Goal: Task Accomplishment & Management: Use online tool/utility

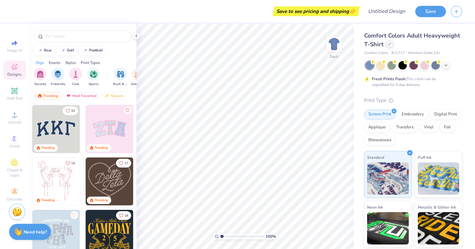
click at [388, 42] on icon at bounding box center [389, 43] width 3 height 3
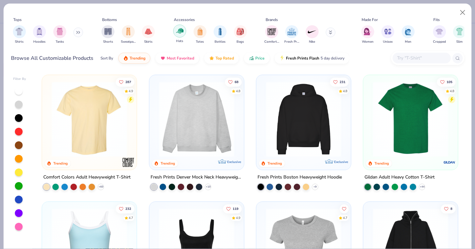
click at [181, 34] on img "filter for Hats" at bounding box center [179, 30] width 7 height 7
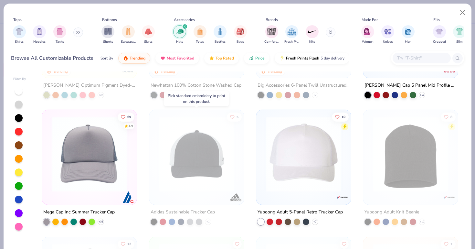
scroll to position [92, 0]
click at [89, 152] on img at bounding box center [89, 153] width 82 height 75
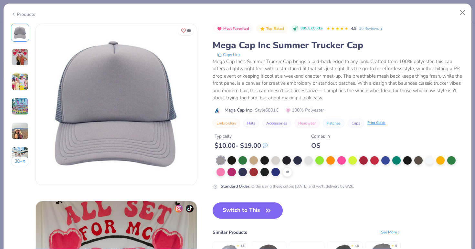
click at [248, 211] on button "Switch to This" at bounding box center [248, 210] width 70 height 16
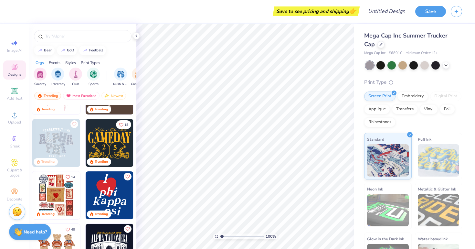
scroll to position [126, 0]
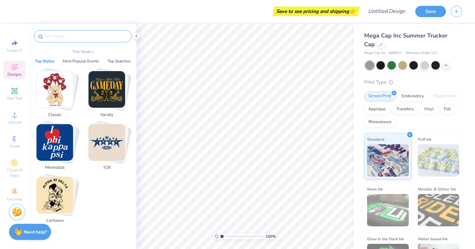
click at [83, 37] on input "text" at bounding box center [86, 36] width 83 height 6
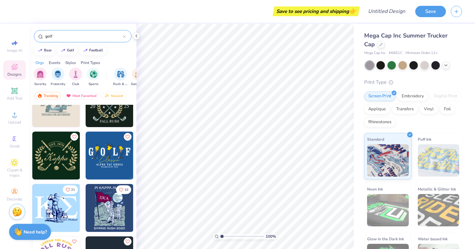
scroll to position [184, 0]
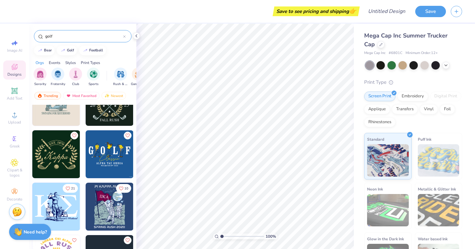
type input "golf"
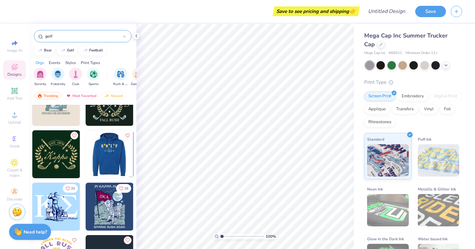
click at [86, 154] on img at bounding box center [62, 154] width 48 height 48
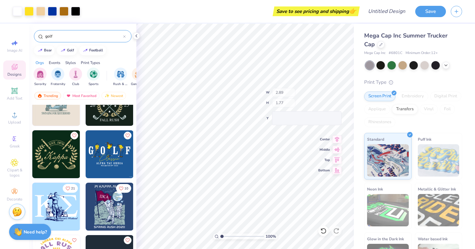
type input "0.36"
type input "0.60"
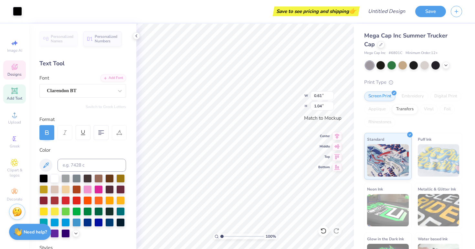
click at [76, 64] on div "Text Tool" at bounding box center [82, 63] width 87 height 9
click at [56, 64] on div "Text Tool" at bounding box center [82, 63] width 87 height 9
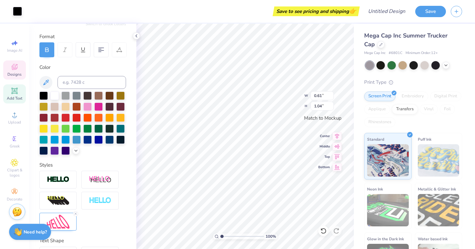
scroll to position [0, 0]
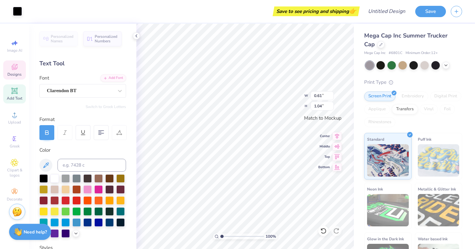
type input "0.51"
type input "1.06"
type input "0.36"
type input "0.60"
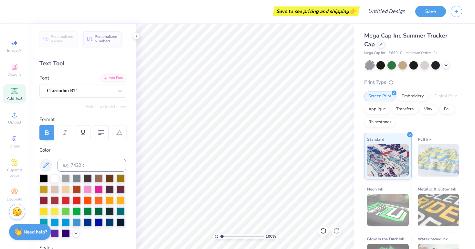
click at [17, 95] on div "Add Text" at bounding box center [14, 93] width 23 height 19
click at [20, 73] on span "Designs" at bounding box center [14, 74] width 14 height 5
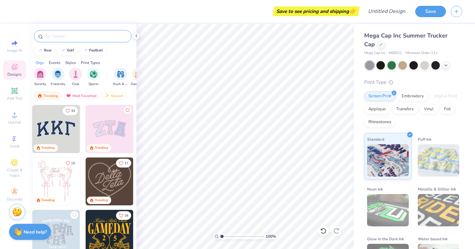
click at [76, 34] on input "text" at bounding box center [86, 36] width 83 height 6
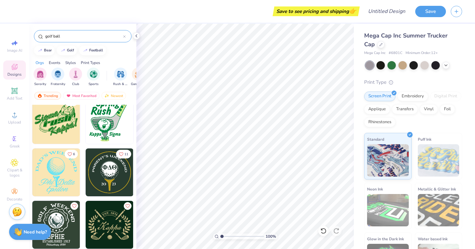
scroll to position [167, 0]
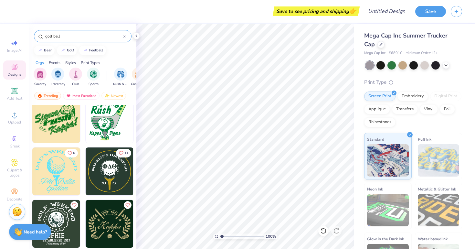
type input "golf ball"
click at [104, 178] on img at bounding box center [110, 171] width 48 height 48
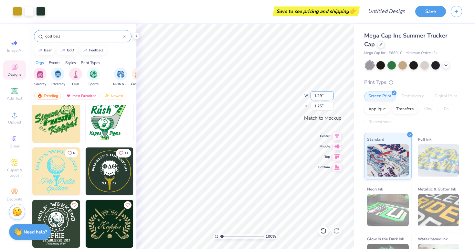
click at [324, 95] on input "1.29" at bounding box center [321, 95] width 23 height 9
click at [331, 94] on input "1.3" at bounding box center [321, 95] width 23 height 9
click at [331, 94] on input "1.31" at bounding box center [321, 95] width 23 height 9
click at [331, 94] on input "1.32" at bounding box center [321, 95] width 23 height 9
click at [331, 94] on input "1.33" at bounding box center [321, 95] width 23 height 9
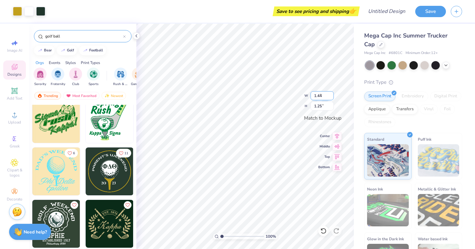
type input "1.44"
click at [331, 94] on input "1.44" at bounding box center [321, 95] width 23 height 9
type input "0.55"
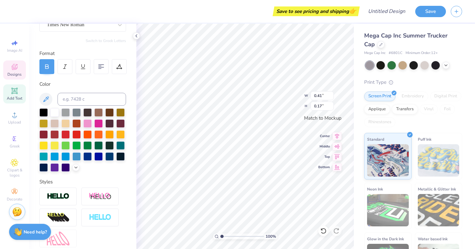
scroll to position [0, 0]
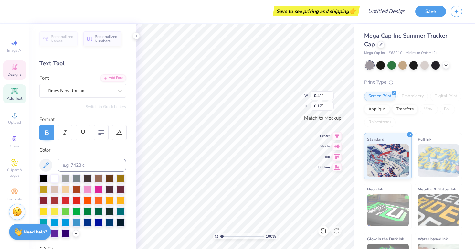
click at [16, 70] on icon at bounding box center [15, 67] width 8 height 8
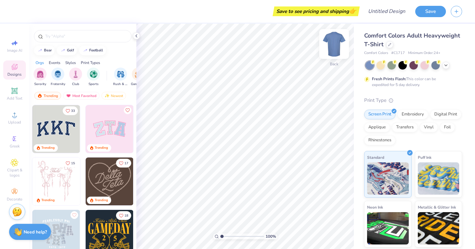
click at [337, 41] on img at bounding box center [334, 44] width 26 height 26
click at [387, 46] on div at bounding box center [389, 43] width 7 height 7
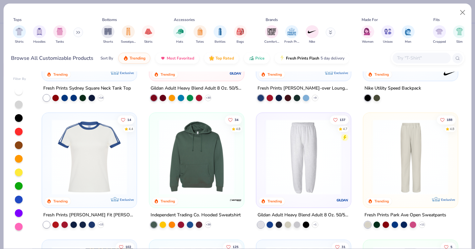
scroll to position [596, 0]
click at [190, 156] on img at bounding box center [197, 156] width 82 height 75
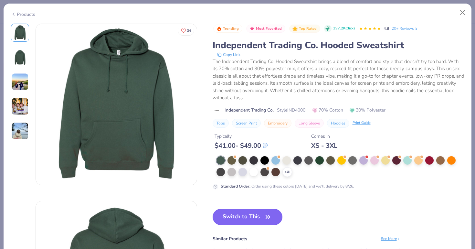
click at [236, 219] on button "Switch to This" at bounding box center [248, 217] width 70 height 16
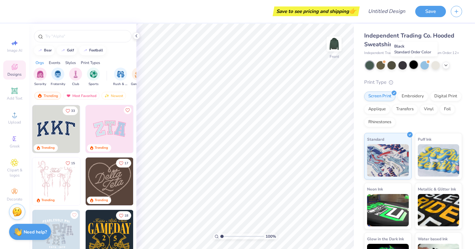
click at [412, 62] on div at bounding box center [413, 64] width 8 height 8
click at [83, 35] on input "text" at bounding box center [86, 36] width 83 height 6
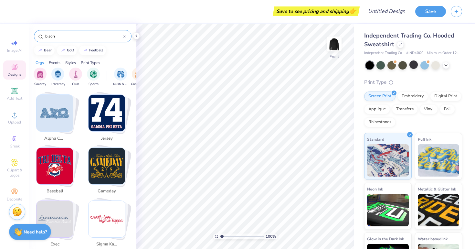
scroll to position [431, 0]
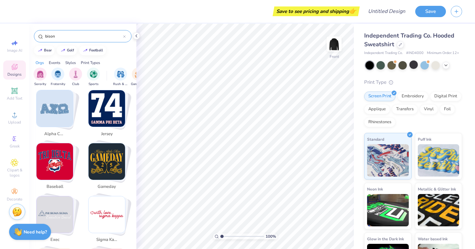
click at [108, 162] on img "Stack Card Button gameday" at bounding box center [107, 161] width 37 height 37
type input "gameday"
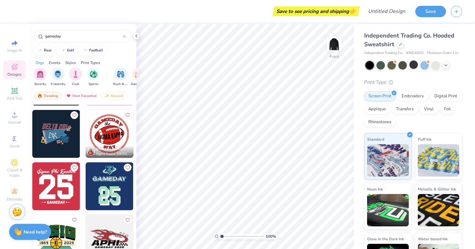
scroll to position [938, 0]
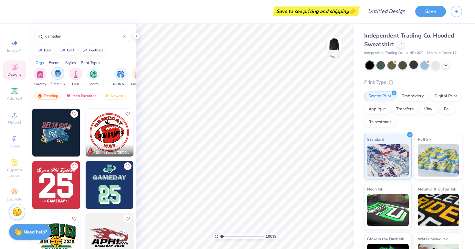
click at [59, 77] on div "filter for Fraternity" at bounding box center [57, 73] width 13 height 13
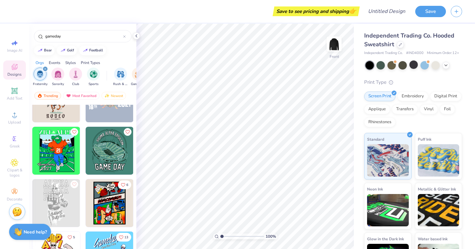
scroll to position [1555, 0]
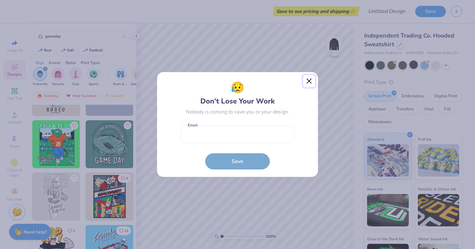
click at [307, 78] on button "Close" at bounding box center [309, 81] width 12 height 12
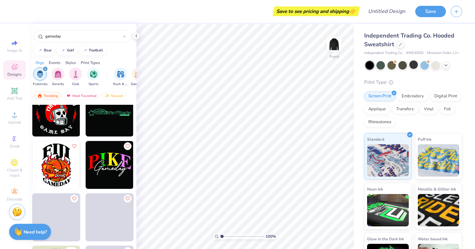
scroll to position [2163, 0]
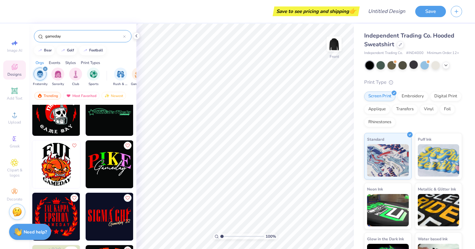
click at [124, 37] on icon at bounding box center [124, 36] width 3 height 3
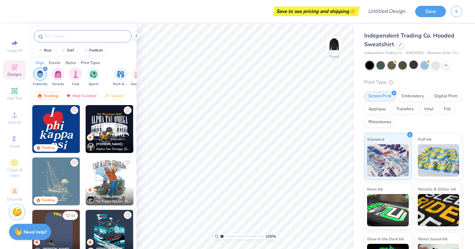
click at [102, 33] on input "text" at bounding box center [86, 36] width 83 height 6
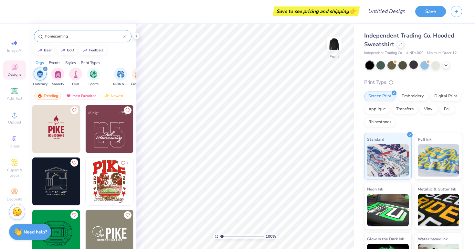
type input "homecoming"
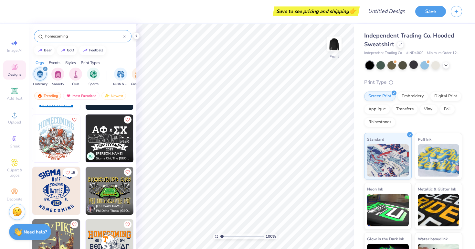
scroll to position [352, 0]
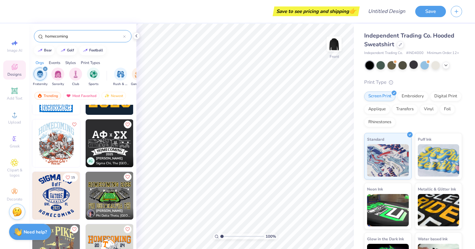
click at [110, 140] on img at bounding box center [110, 143] width 48 height 48
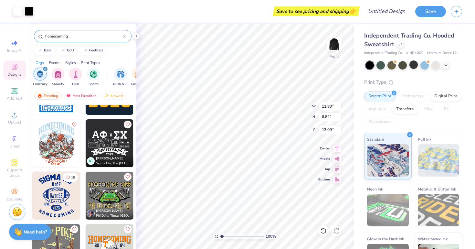
type input "8.97"
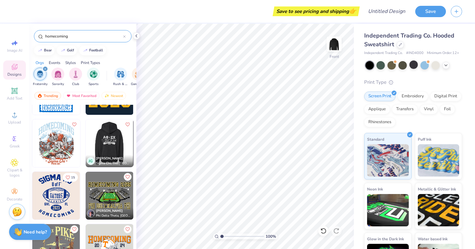
click at [86, 135] on img at bounding box center [62, 143] width 48 height 48
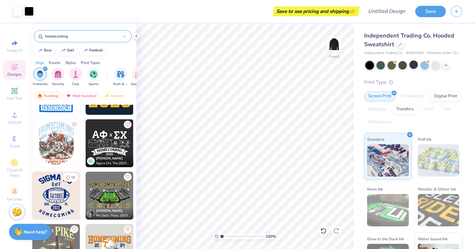
click at [91, 32] on div "homecoming" at bounding box center [83, 36] width 98 height 12
click at [123, 36] on icon at bounding box center [124, 37] width 2 height 2
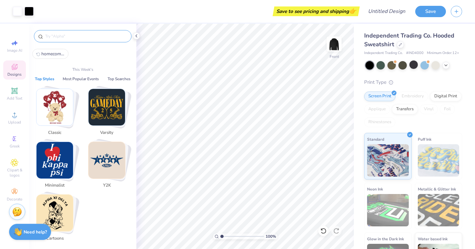
click at [85, 35] on input "text" at bounding box center [86, 36] width 83 height 6
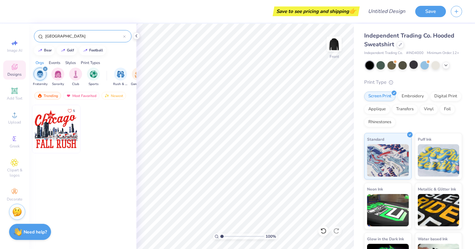
click at [46, 69] on icon "filter for Fraternity" at bounding box center [45, 69] width 3 height 3
click at [73, 35] on input "chicago" at bounding box center [84, 36] width 78 height 6
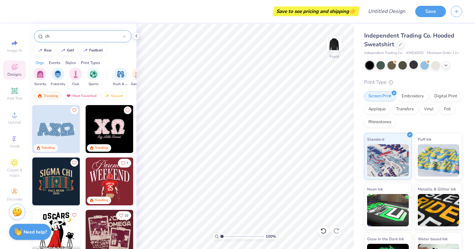
type input "c"
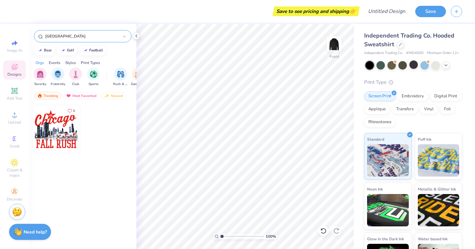
click at [57, 63] on div "Events" at bounding box center [55, 63] width 12 height 6
click at [107, 77] on div "Formal & Semi" at bounding box center [100, 76] width 15 height 19
click at [67, 38] on input "chicago" at bounding box center [84, 36] width 78 height 6
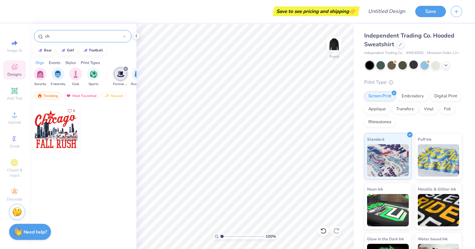
type input "c"
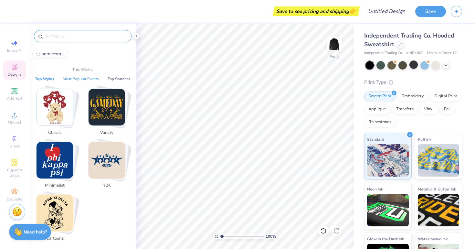
click at [84, 80] on button "Most Popular Events" at bounding box center [81, 79] width 40 height 6
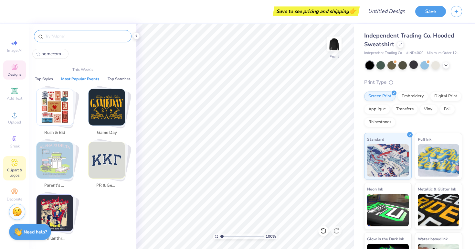
click at [17, 163] on icon at bounding box center [14, 162] width 7 height 7
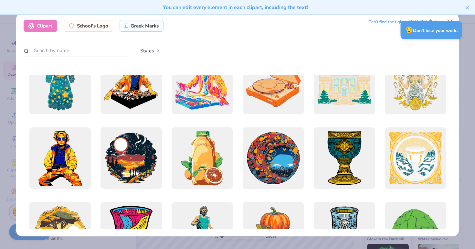
scroll to position [1064, 0]
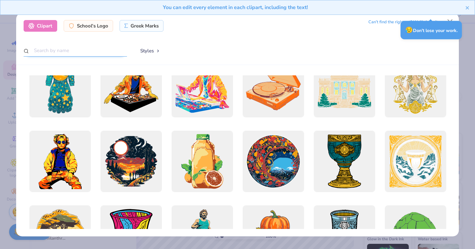
click at [74, 49] on input "text" at bounding box center [75, 51] width 103 height 12
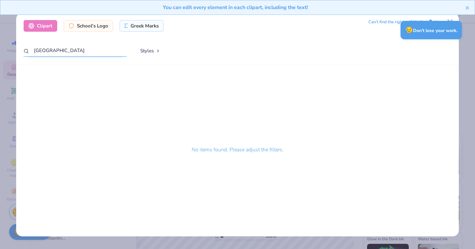
click at [74, 51] on input "chicago" at bounding box center [75, 51] width 103 height 12
type input "c"
type input "skyline"
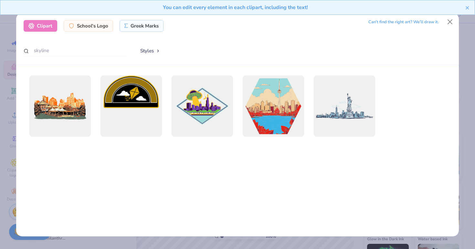
click at [452, 19] on div "You can edit every element in each clipart, including the text!" at bounding box center [237, 10] width 475 height 20
click at [454, 21] on button "Close" at bounding box center [450, 22] width 12 height 12
